Goal: Check status: Check status

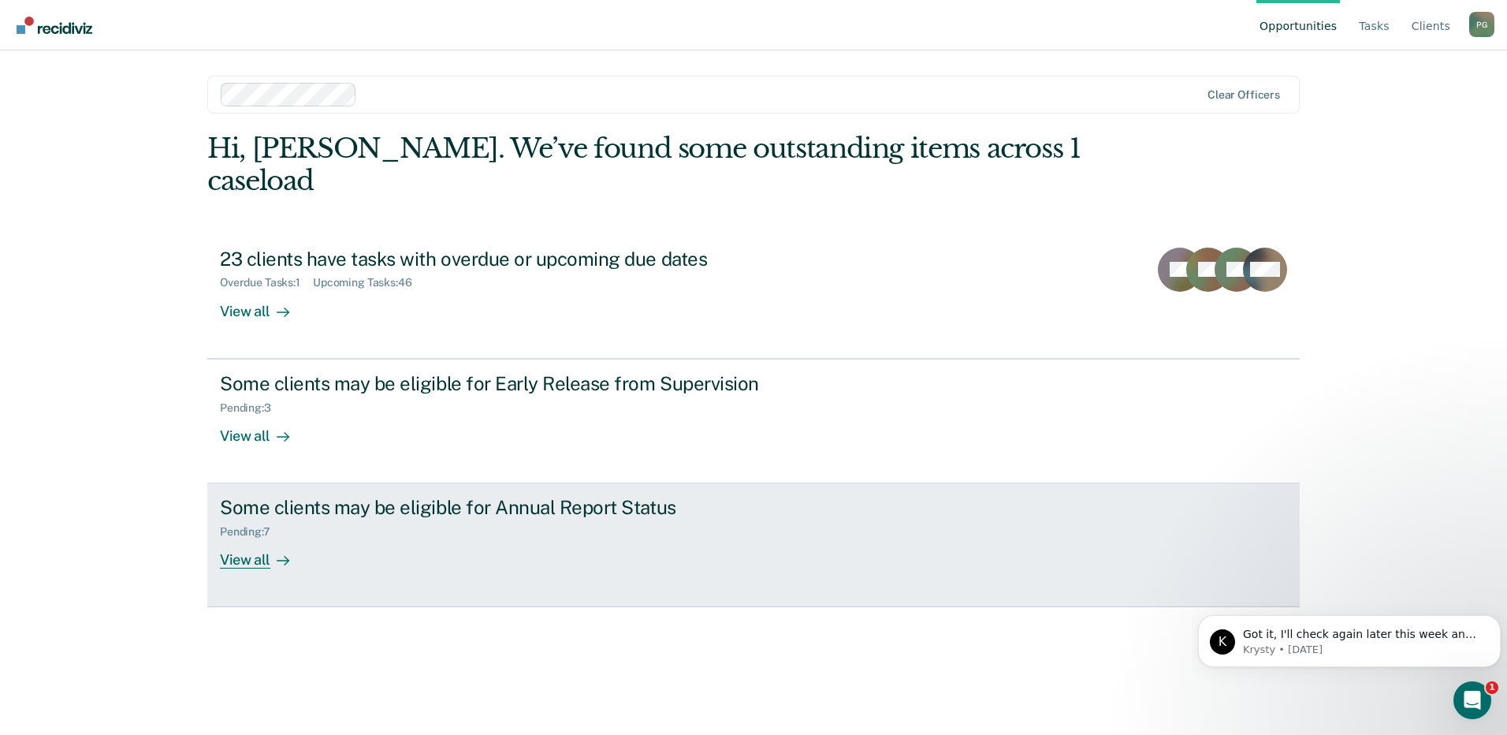
click at [237, 538] on div "View all" at bounding box center [264, 553] width 88 height 31
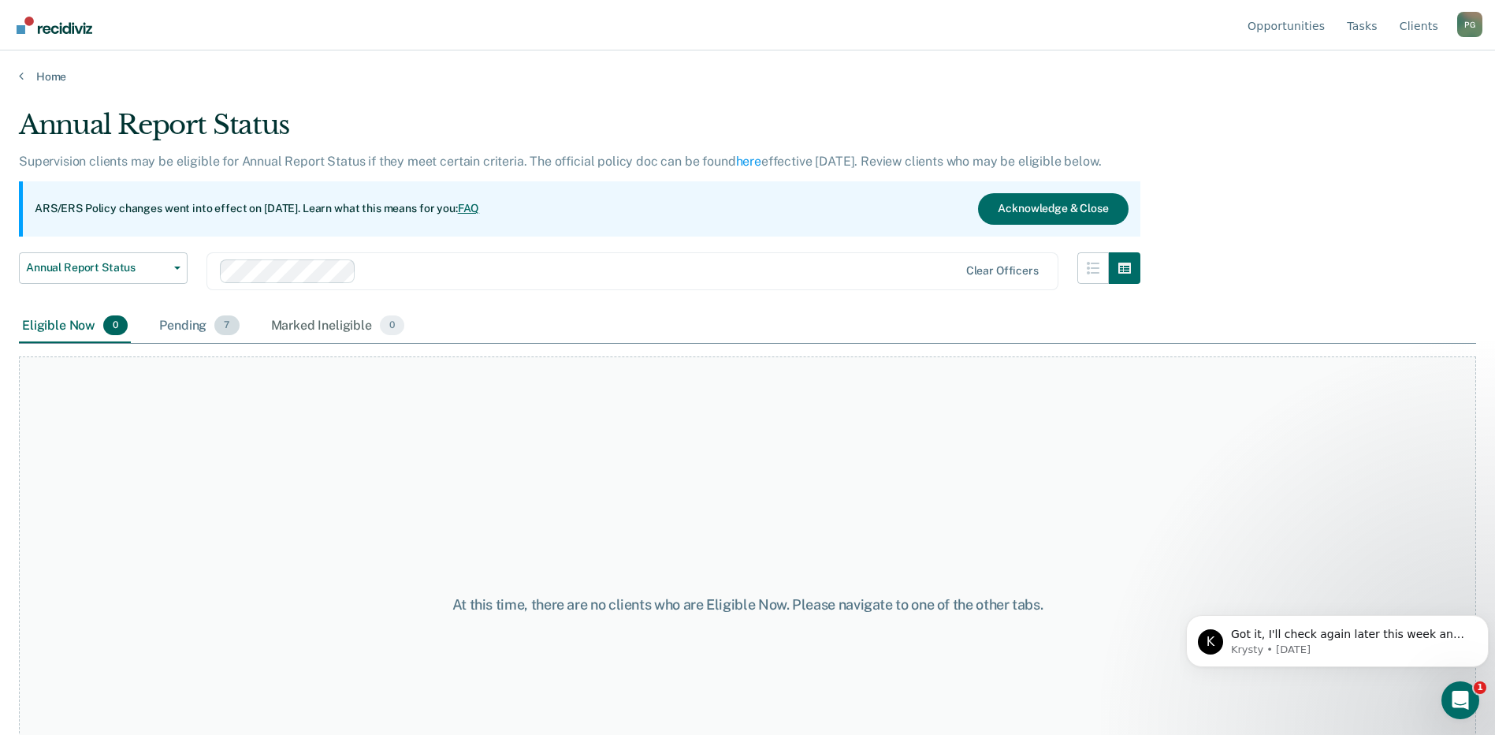
click at [168, 315] on div "Pending 7" at bounding box center [199, 326] width 86 height 35
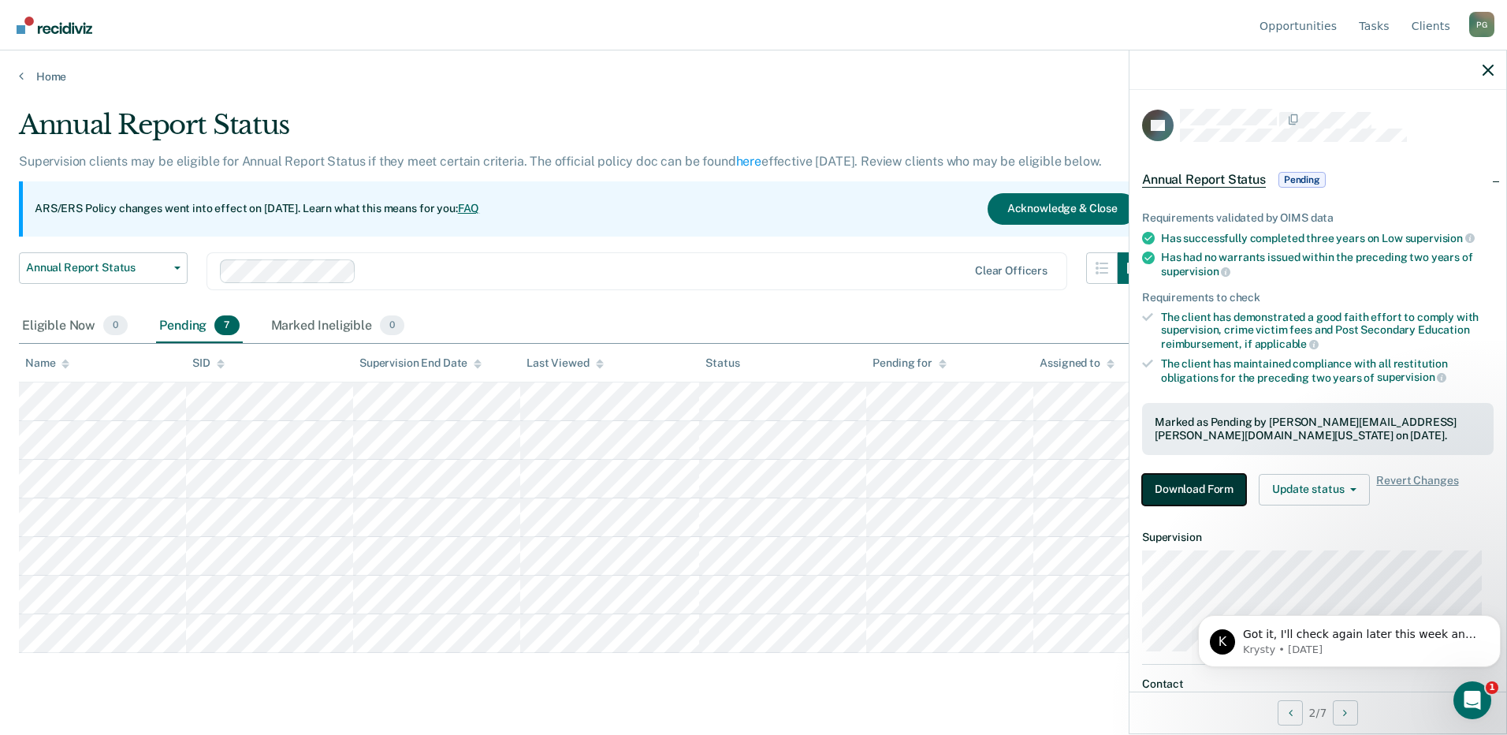
click at [1214, 479] on button "Download Form" at bounding box center [1194, 490] width 104 height 32
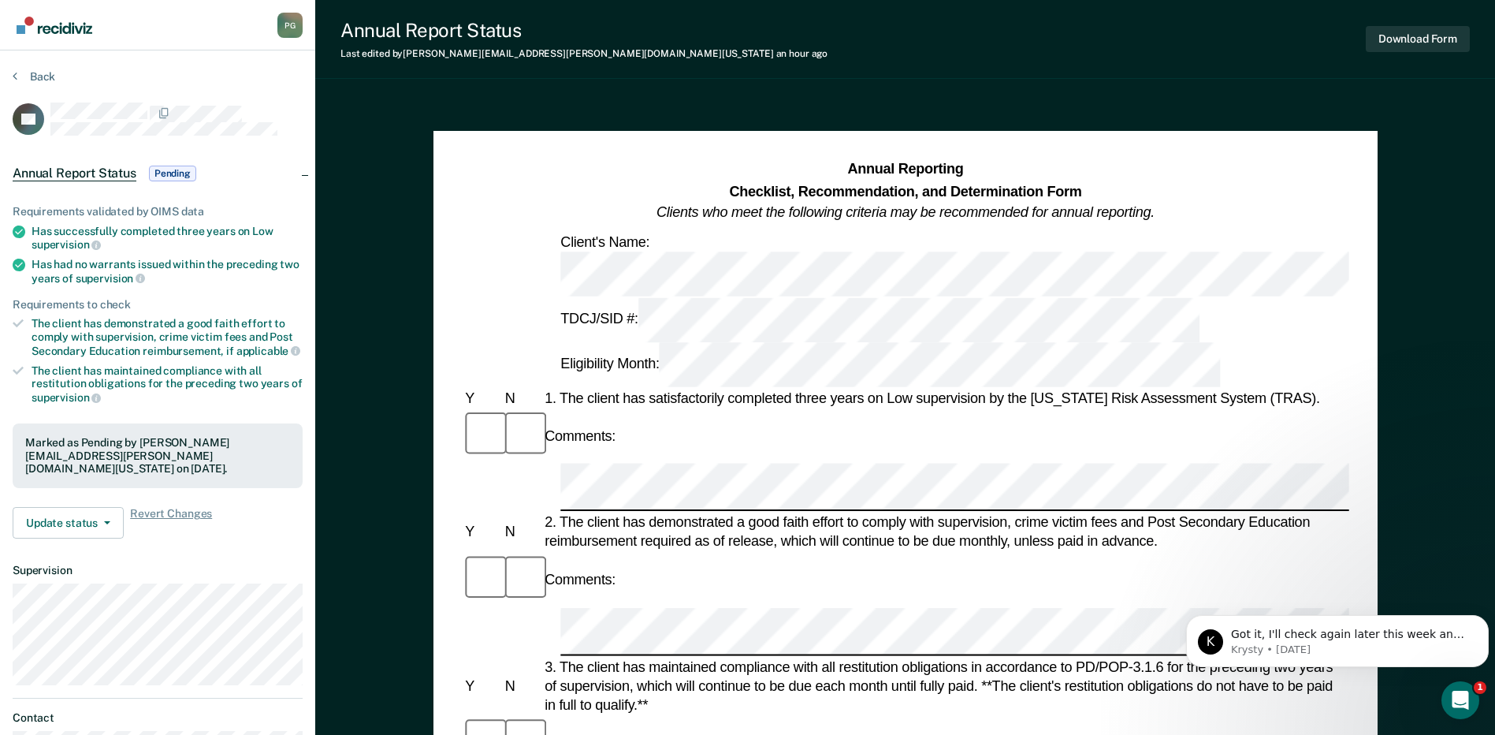
click at [105, 517] on button "Update status" at bounding box center [68, 523] width 111 height 32
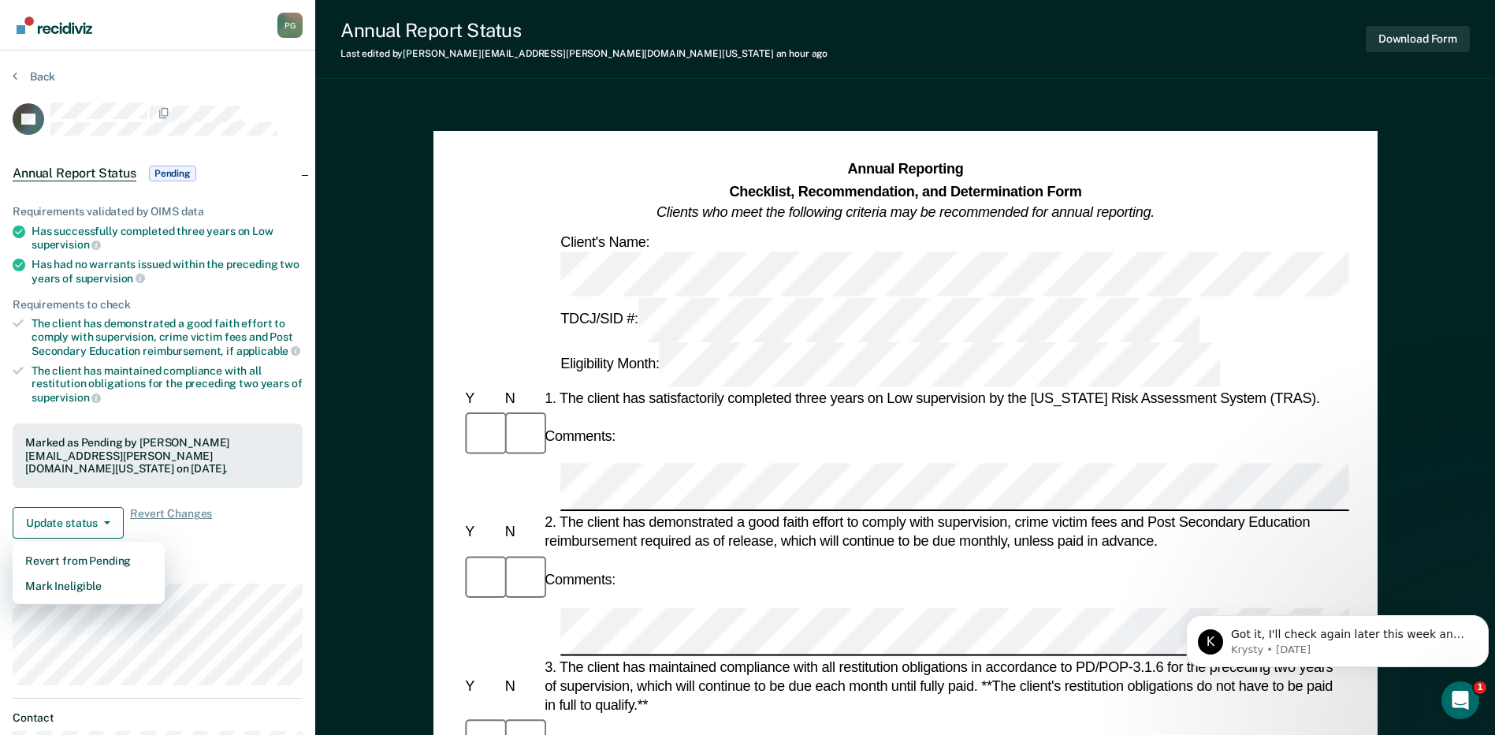
click at [197, 575] on dt "Supervision" at bounding box center [158, 570] width 290 height 13
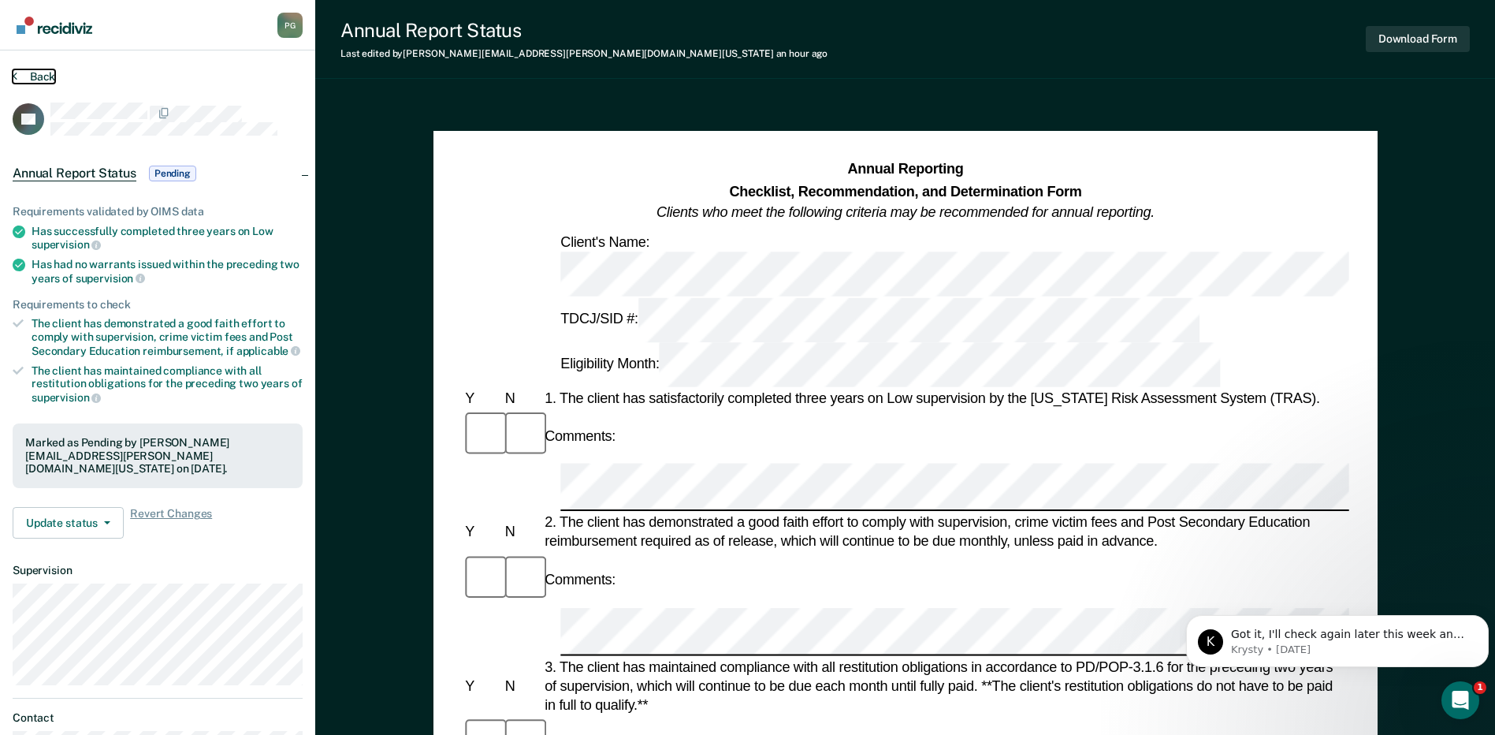
click at [35, 71] on button "Back" at bounding box center [34, 76] width 43 height 14
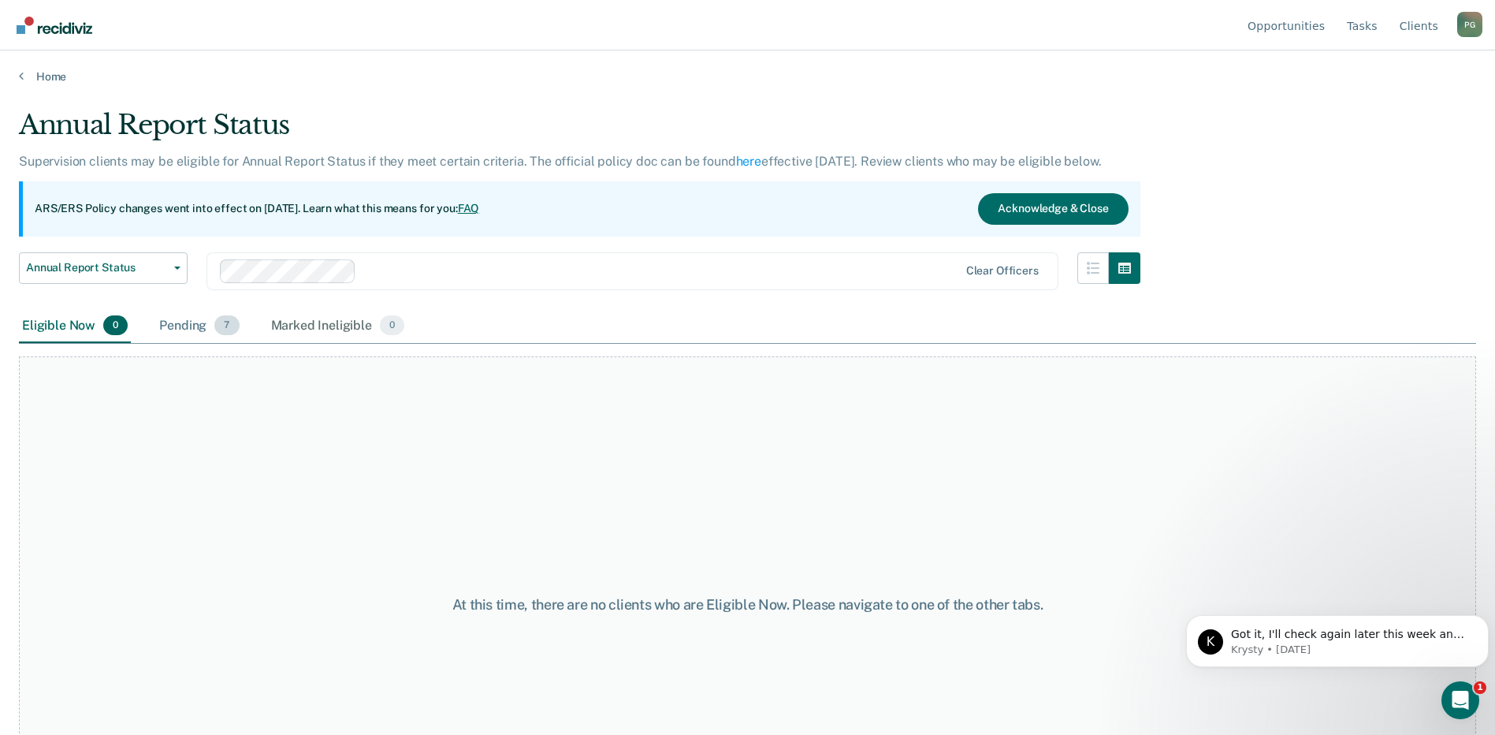
click at [189, 327] on div "Pending 7" at bounding box center [199, 326] width 86 height 35
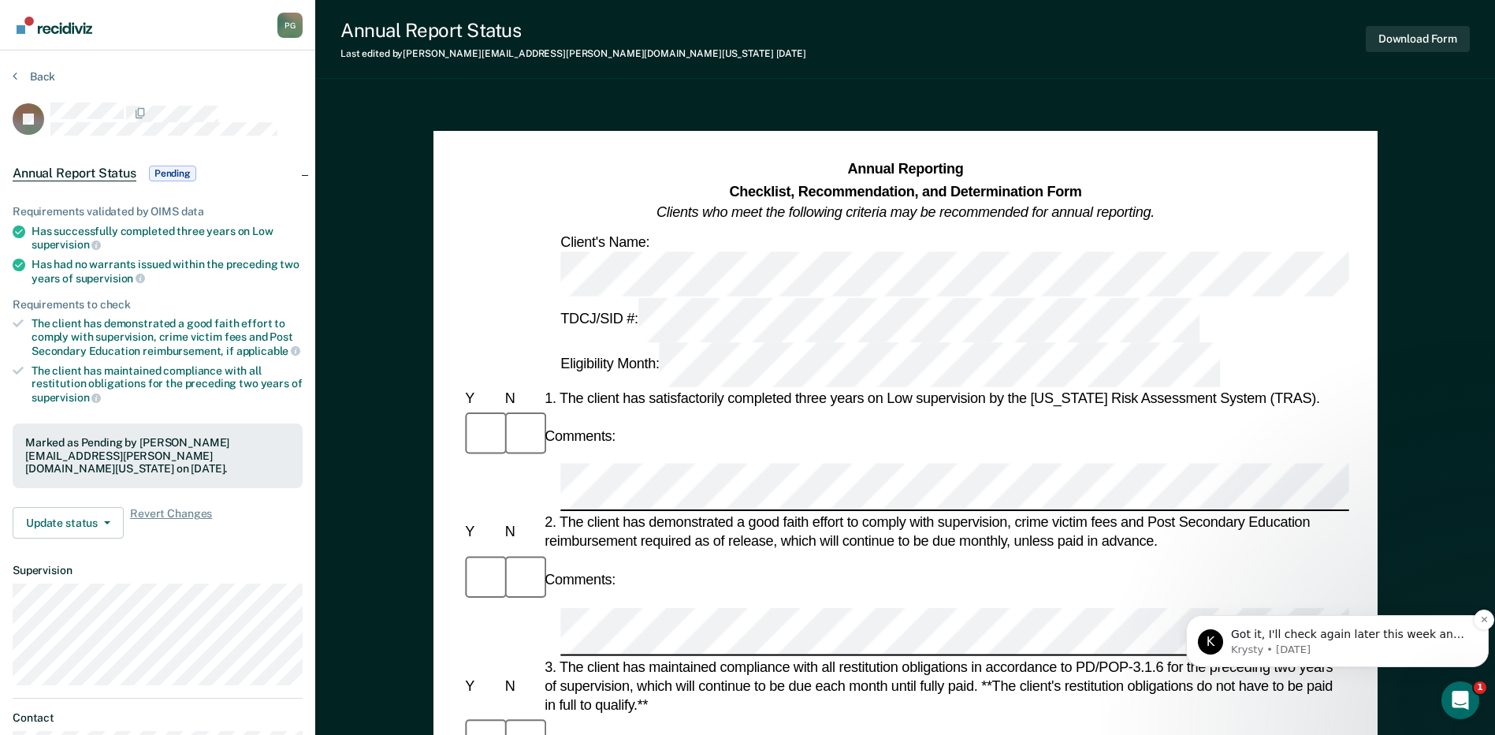
click at [1286, 642] on p "Krysty • [DATE]" at bounding box center [1350, 649] width 238 height 14
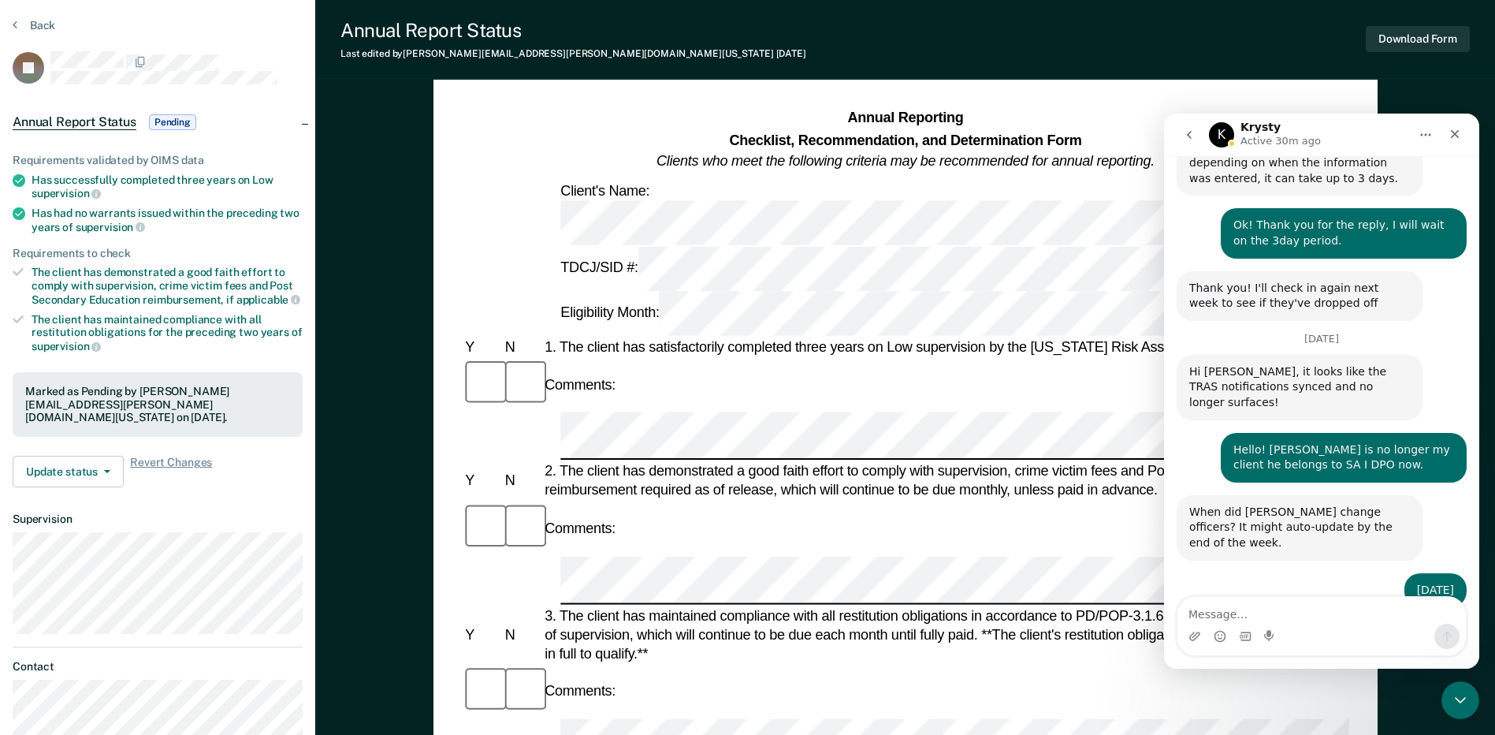
scroll to position [79, 0]
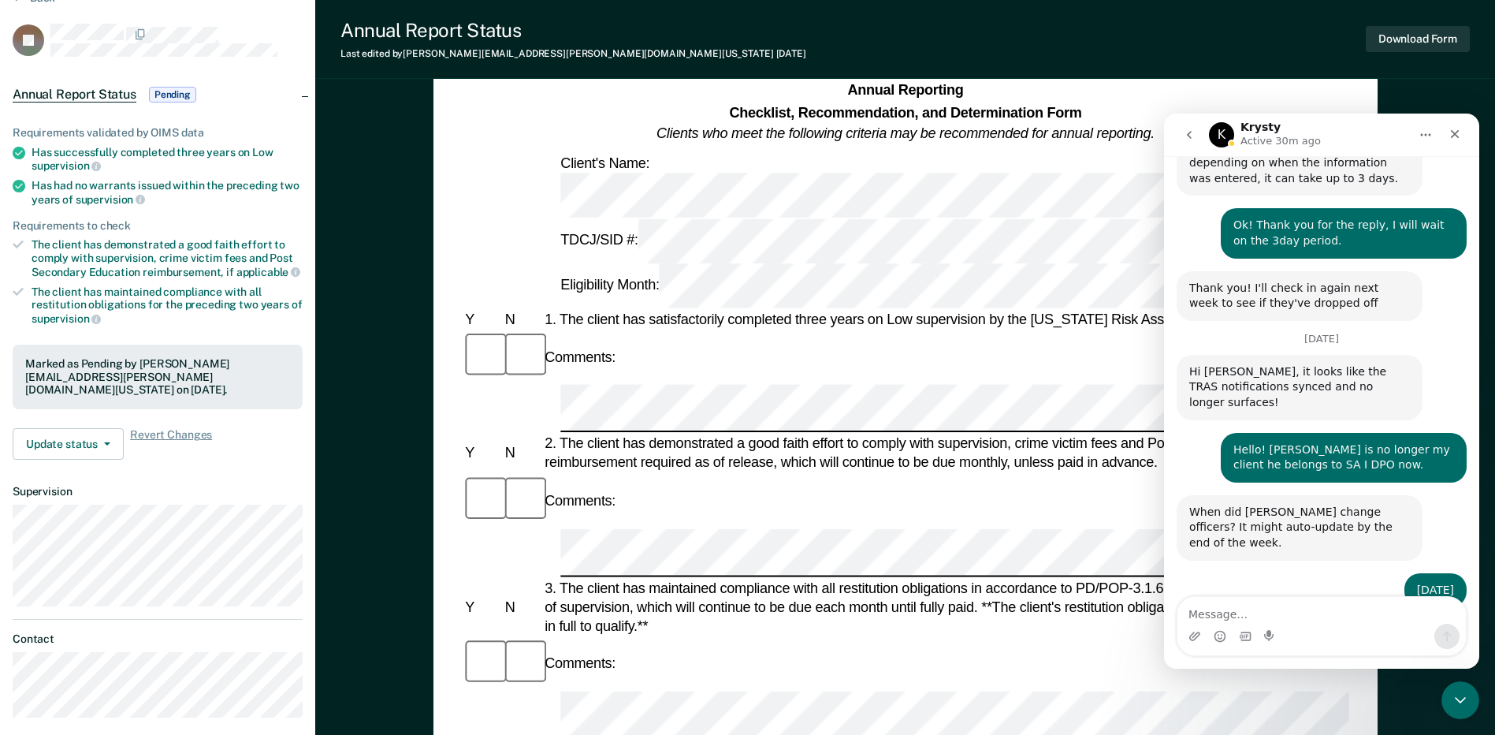
click at [338, 280] on div "Annual Reporting Checklist, Recommendation, and Determination Form Clients who …" at bounding box center [905, 712] width 1180 height 1387
click at [1454, 132] on icon "Close" at bounding box center [1455, 134] width 9 height 9
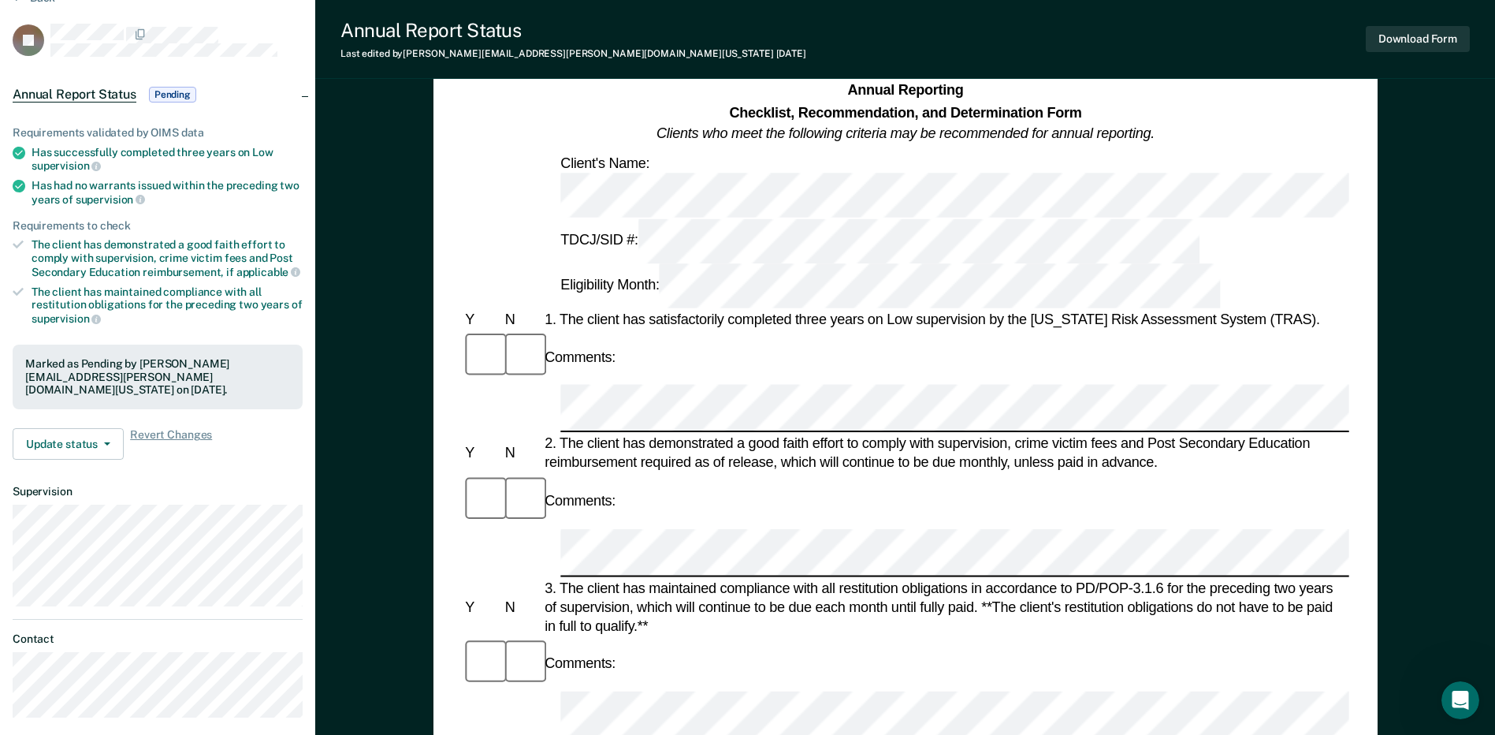
scroll to position [0, 0]
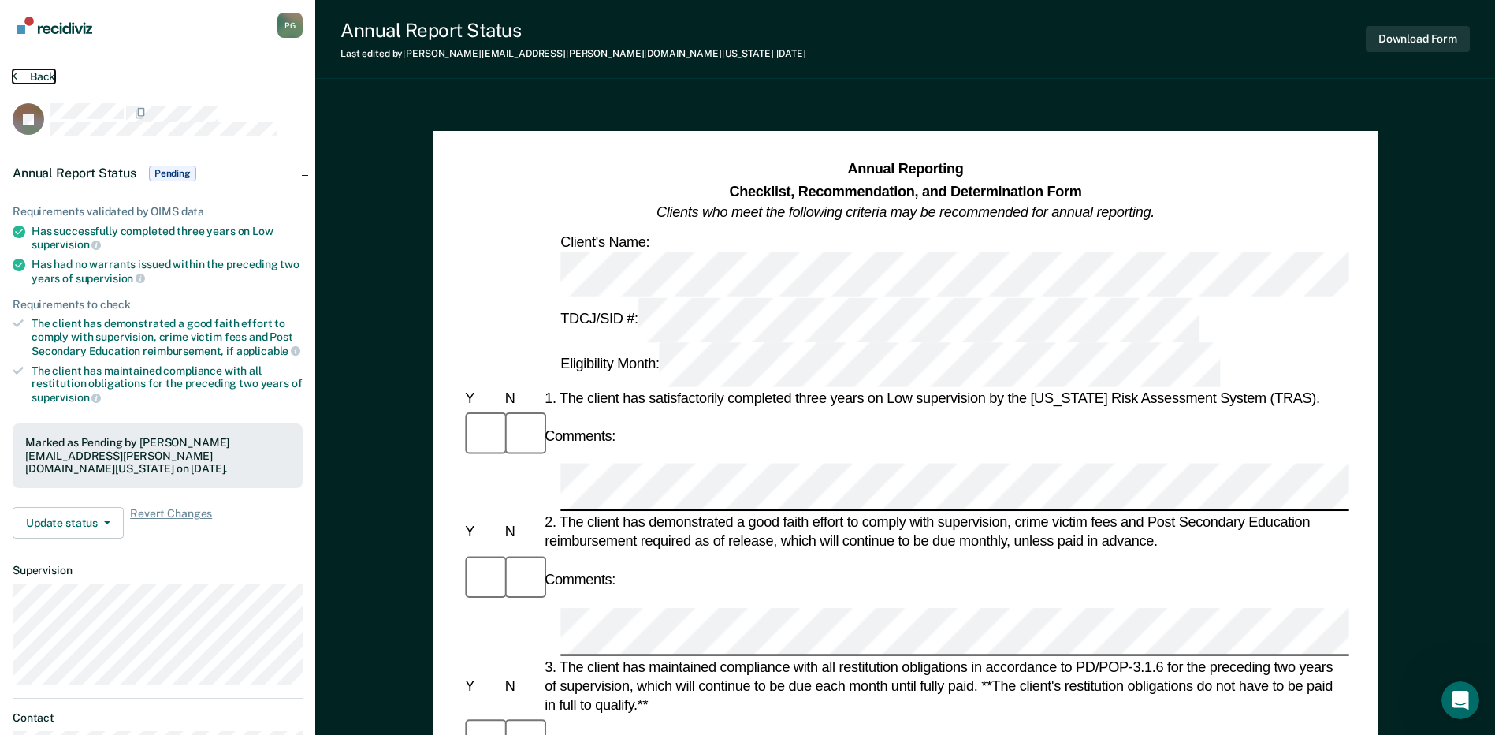
click at [40, 77] on button "Back" at bounding box center [34, 76] width 43 height 14
